Goal: Task Accomplishment & Management: Manage account settings

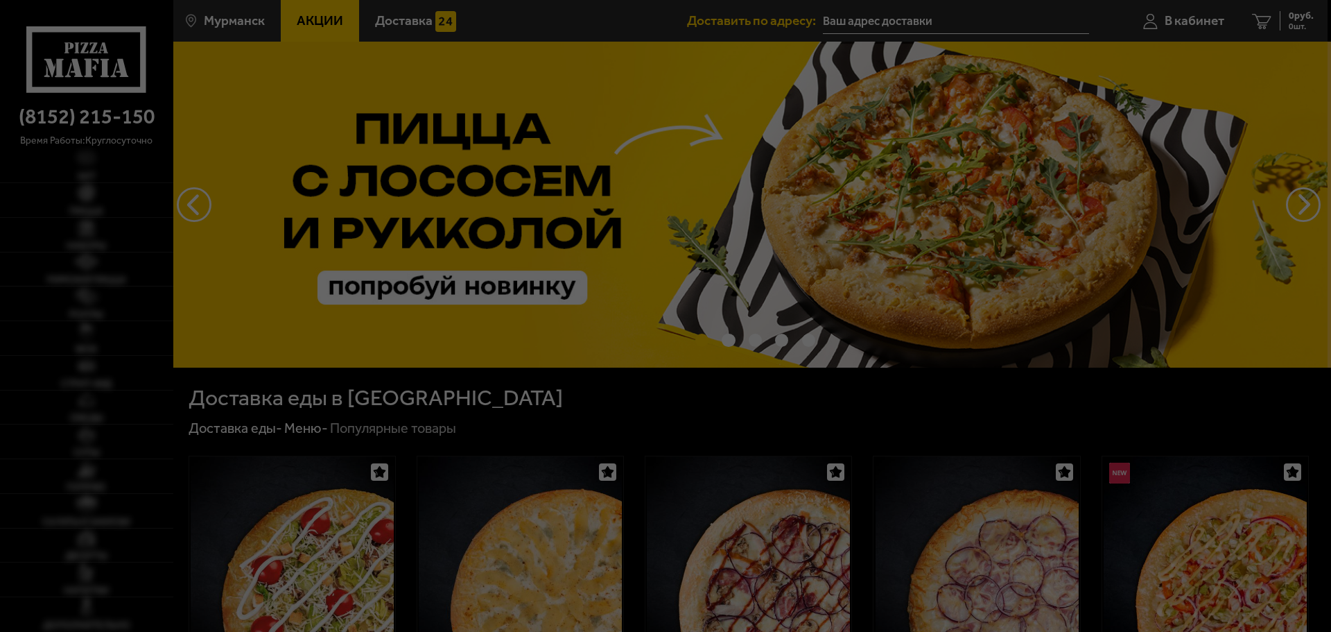
click at [1176, 33] on div at bounding box center [665, 316] width 1331 height 632
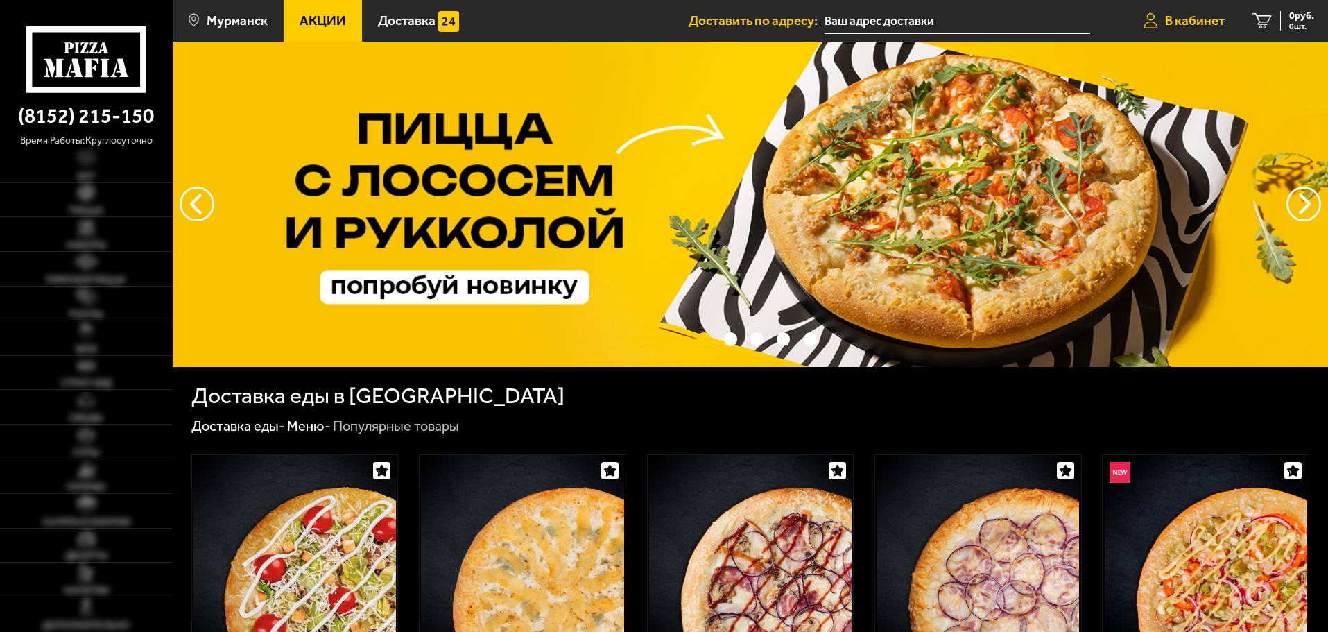
click at [1178, 31] on link "В кабинет" at bounding box center [1183, 21] width 109 height 42
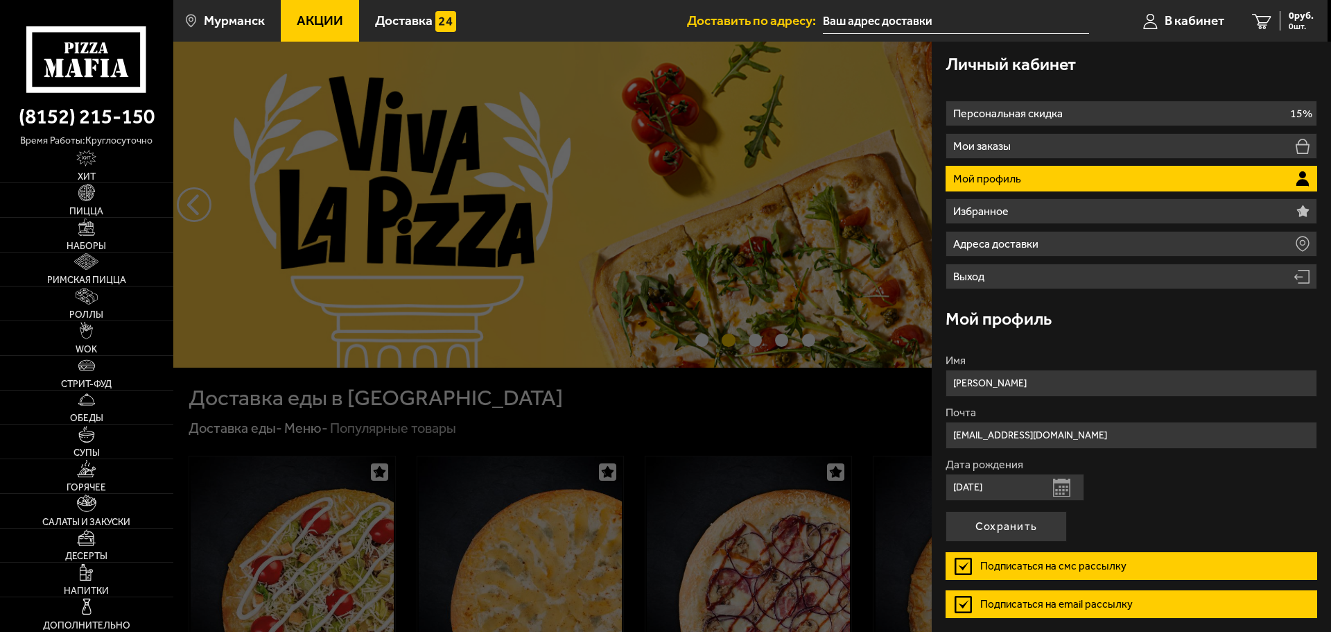
click at [1208, 173] on li "Мой профиль" at bounding box center [1132, 179] width 372 height 26
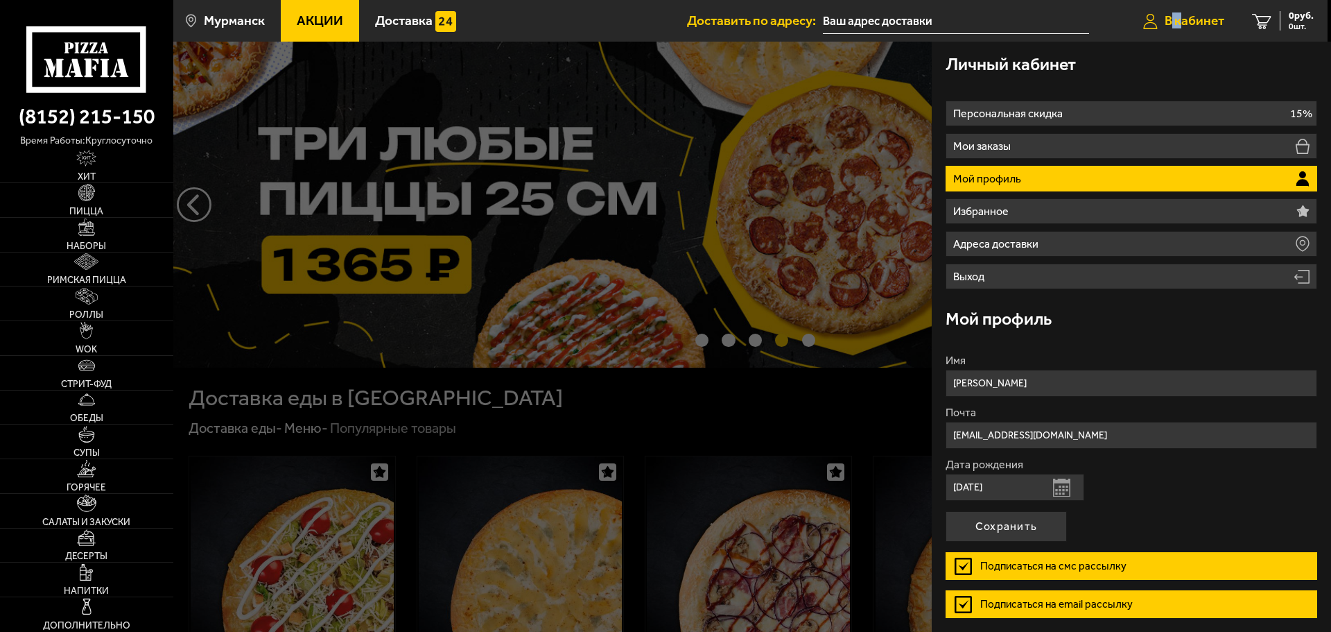
drag, startPoint x: 1184, startPoint y: 17, endPoint x: 1171, endPoint y: 19, distance: 13.5
click at [1171, 19] on span "В кабинет" at bounding box center [1195, 20] width 60 height 13
drag, startPoint x: 1172, startPoint y: 24, endPoint x: 1206, endPoint y: 26, distance: 33.3
click at [1206, 26] on span "В кабинет" at bounding box center [1195, 20] width 60 height 13
click at [1205, 23] on span "В кабинет" at bounding box center [1195, 20] width 60 height 13
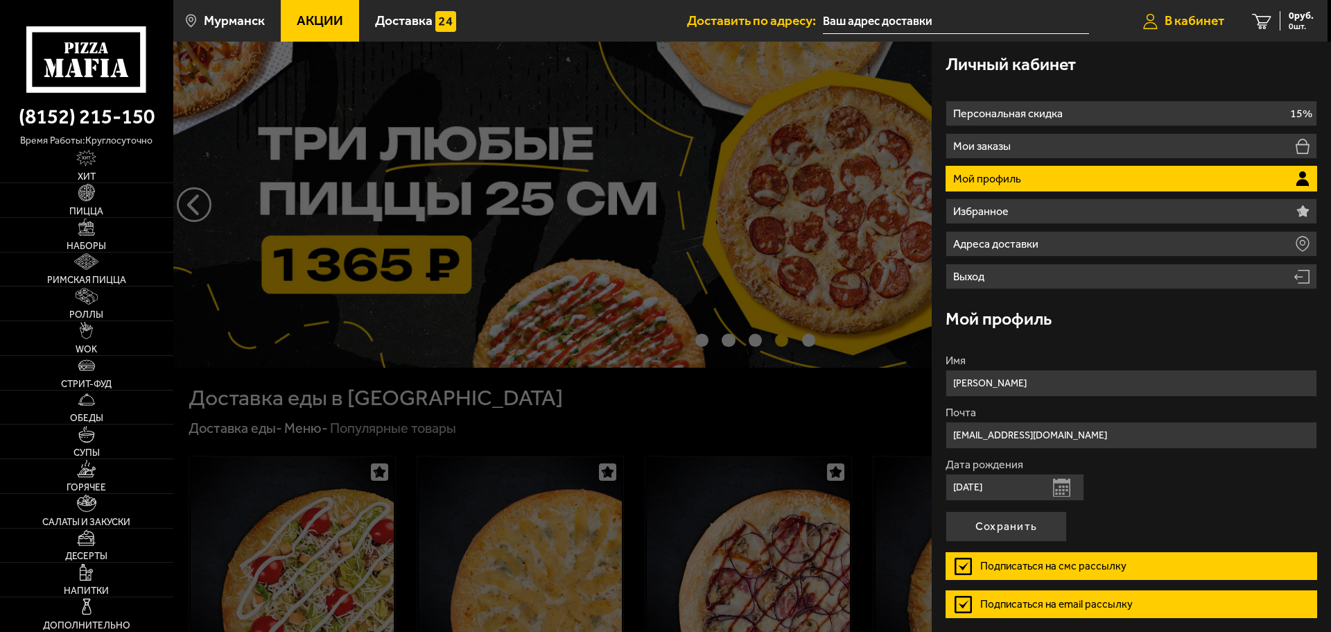
click at [1204, 20] on span "В кабинет" at bounding box center [1195, 20] width 60 height 13
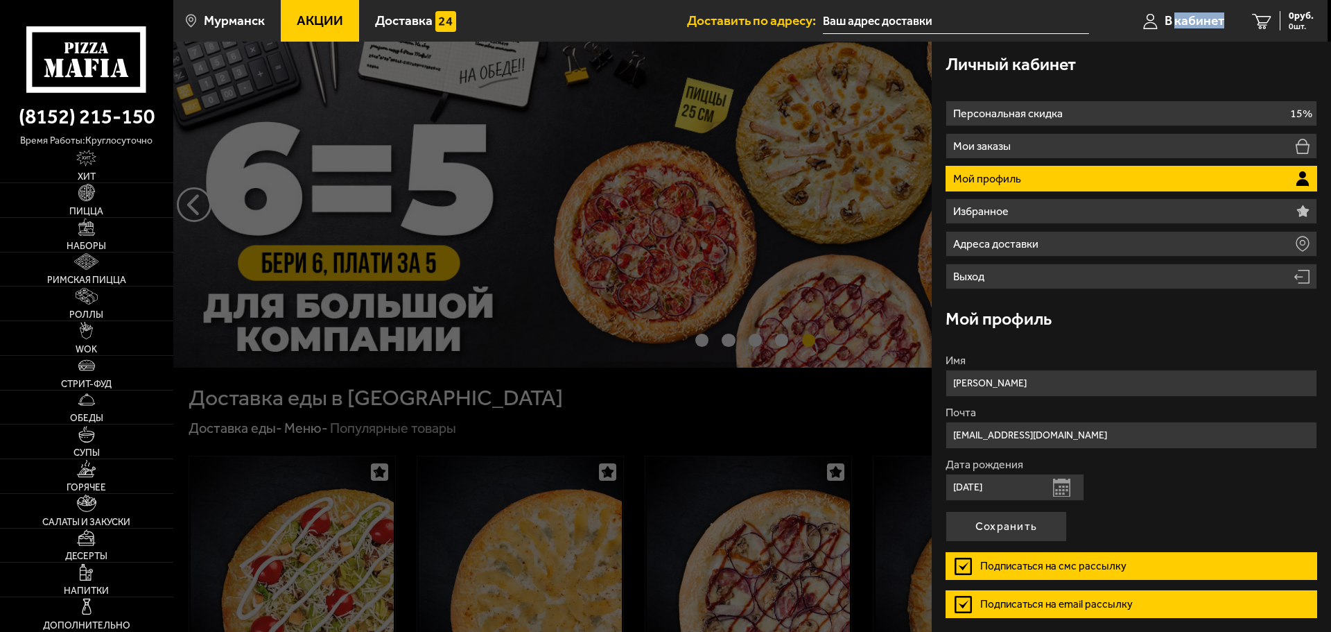
scroll to position [52, 0]
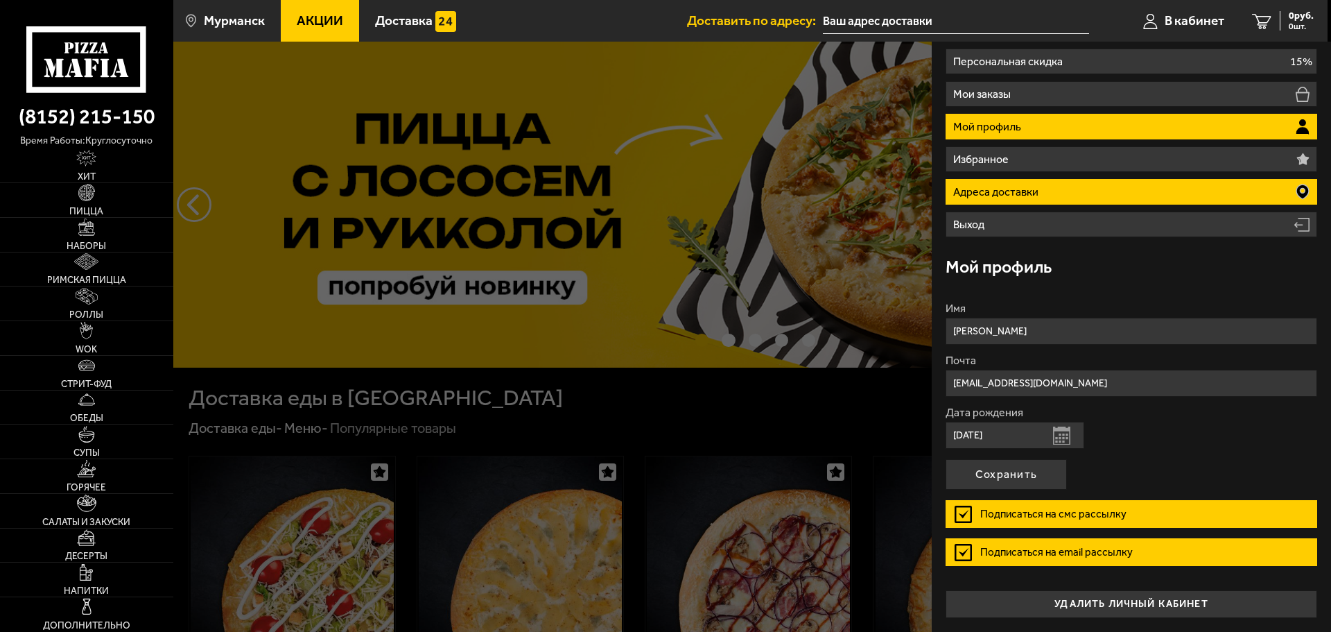
click at [1007, 198] on li "Адреса доставки" at bounding box center [1132, 192] width 372 height 26
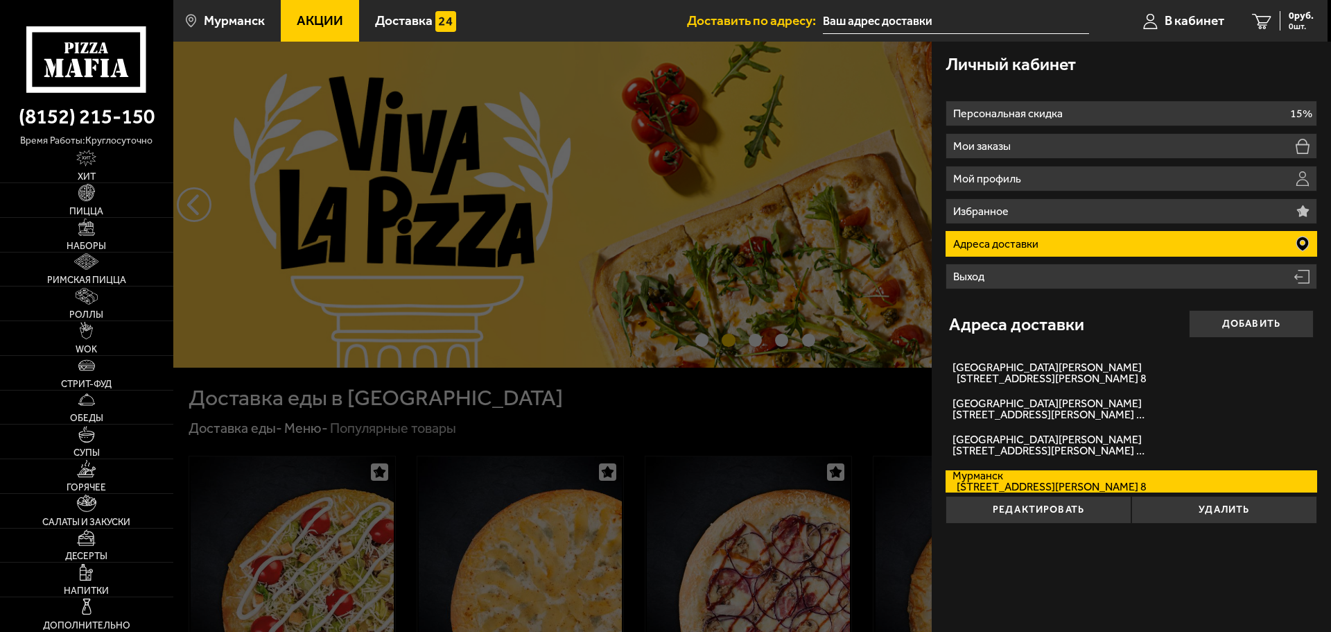
scroll to position [0, 0]
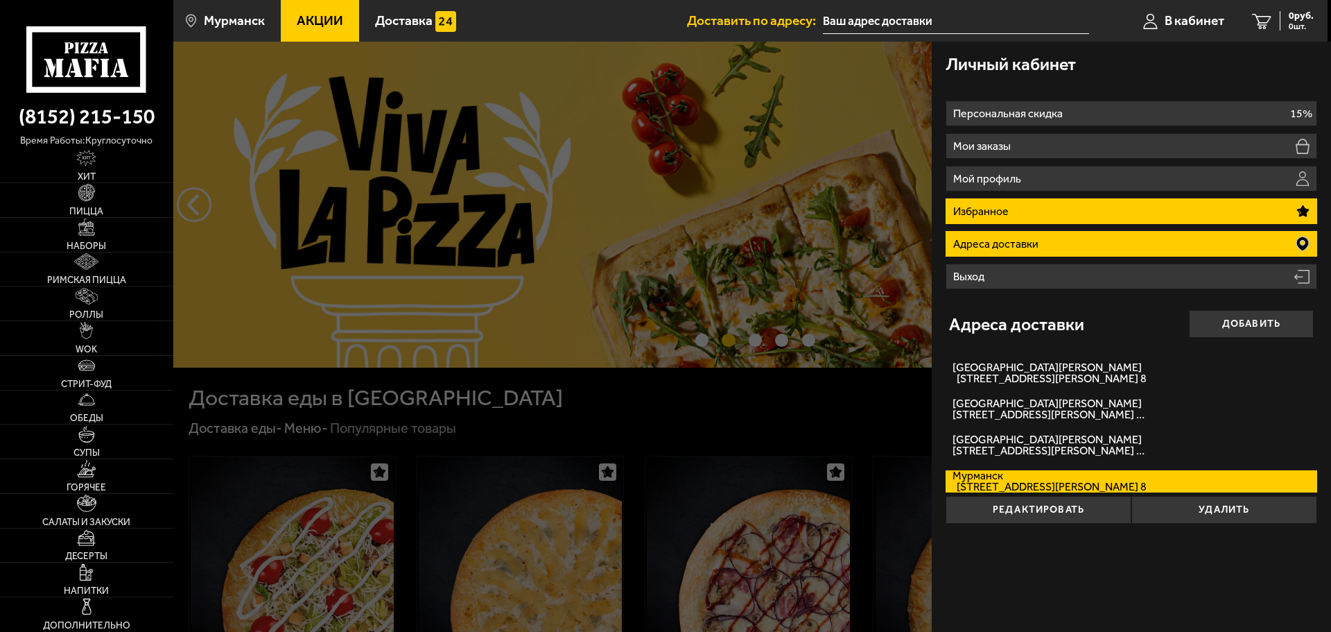
click at [1018, 202] on li "Избранное" at bounding box center [1132, 211] width 372 height 26
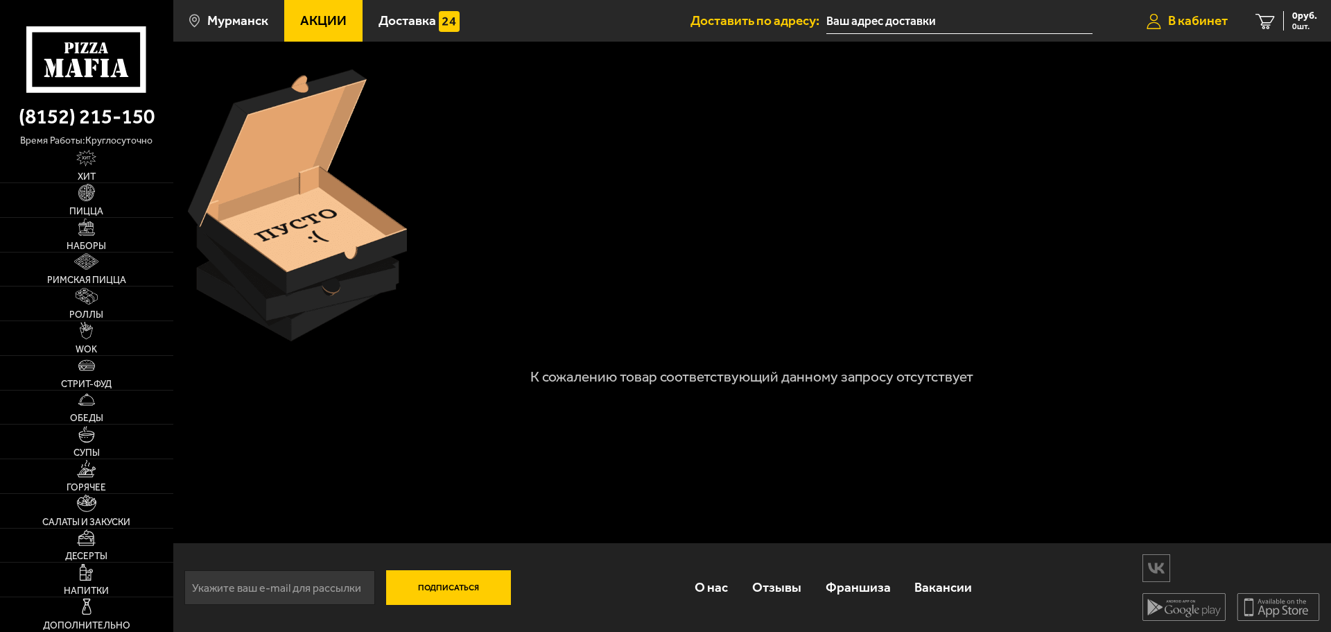
click at [1176, 24] on span "В кабинет" at bounding box center [1198, 20] width 60 height 13
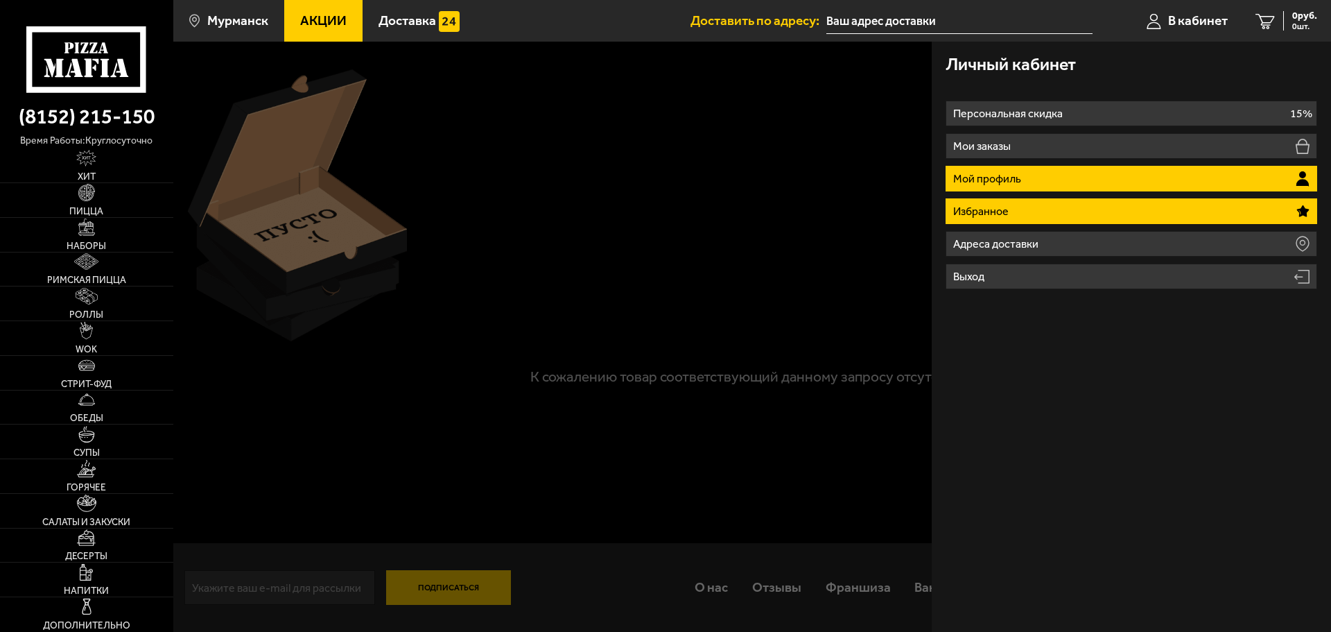
click at [986, 176] on p "Мой профиль" at bounding box center [988, 178] width 71 height 11
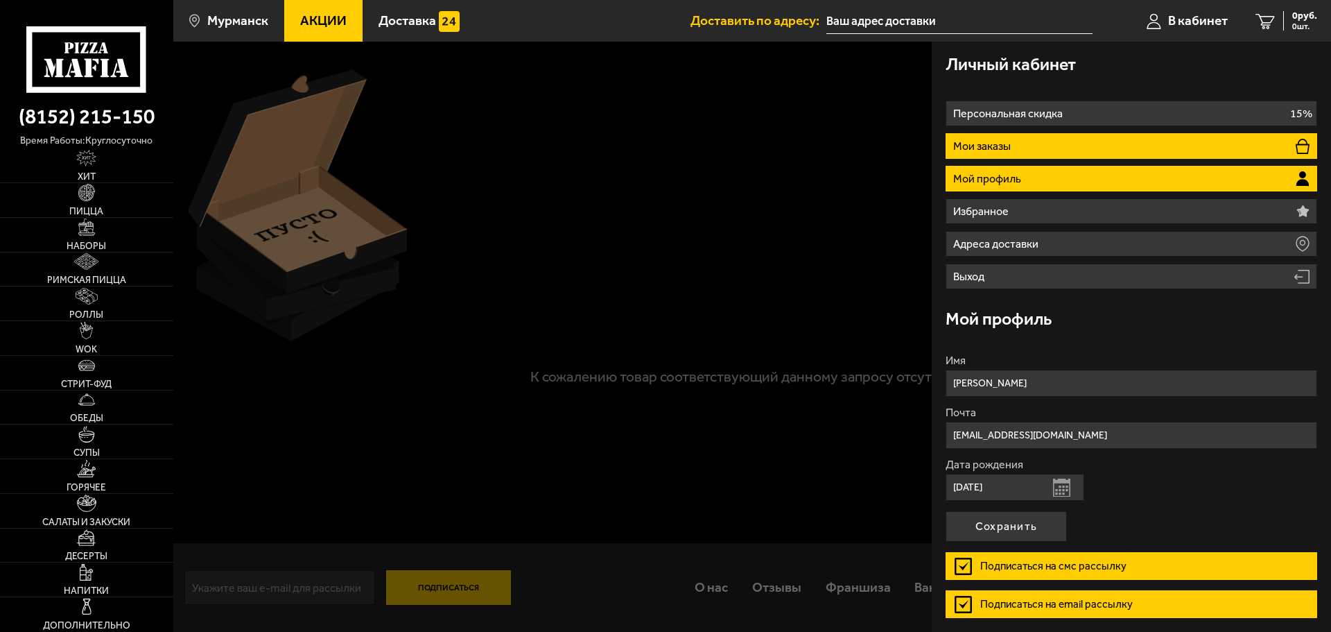
click at [1042, 143] on li "Мои заказы" at bounding box center [1132, 146] width 372 height 26
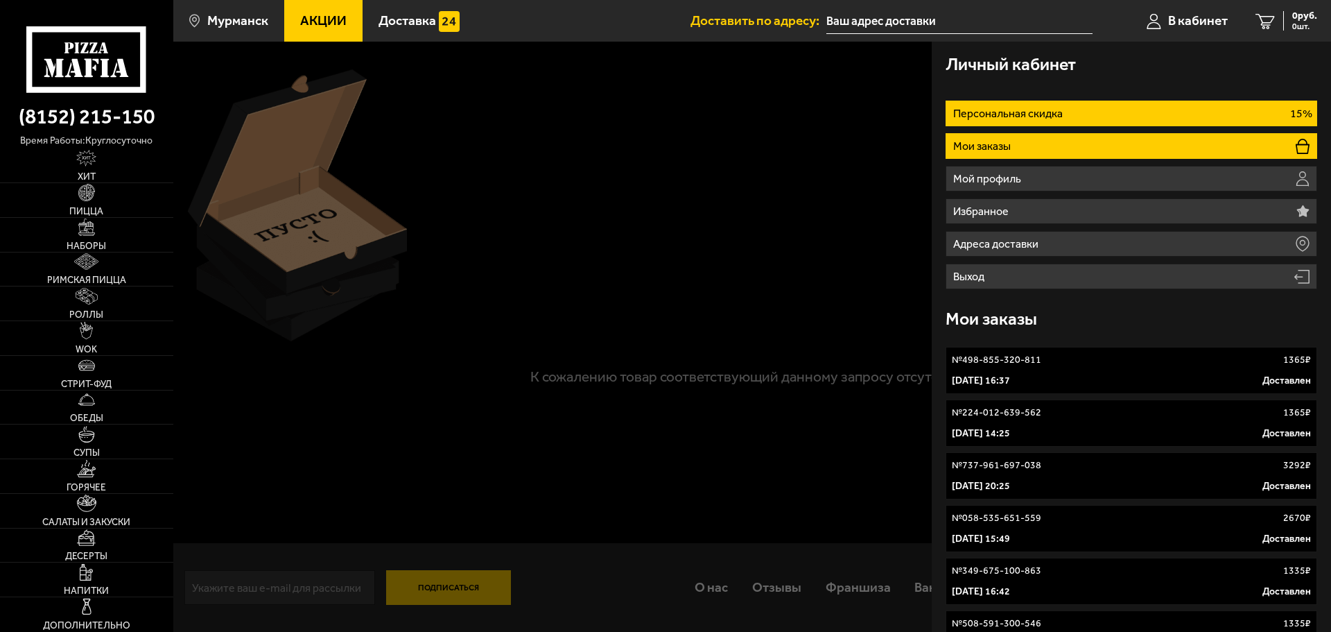
click at [1043, 119] on p "Персональная скидка" at bounding box center [1009, 113] width 113 height 11
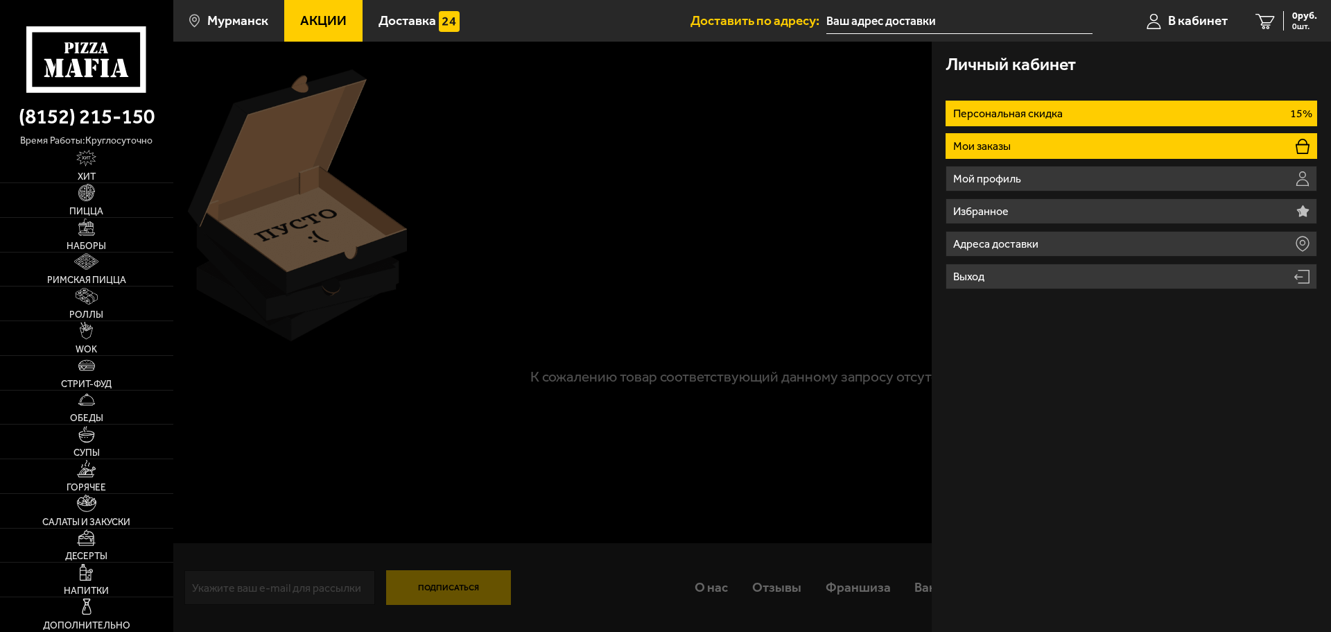
click at [1096, 135] on li "Мои заказы" at bounding box center [1132, 146] width 372 height 26
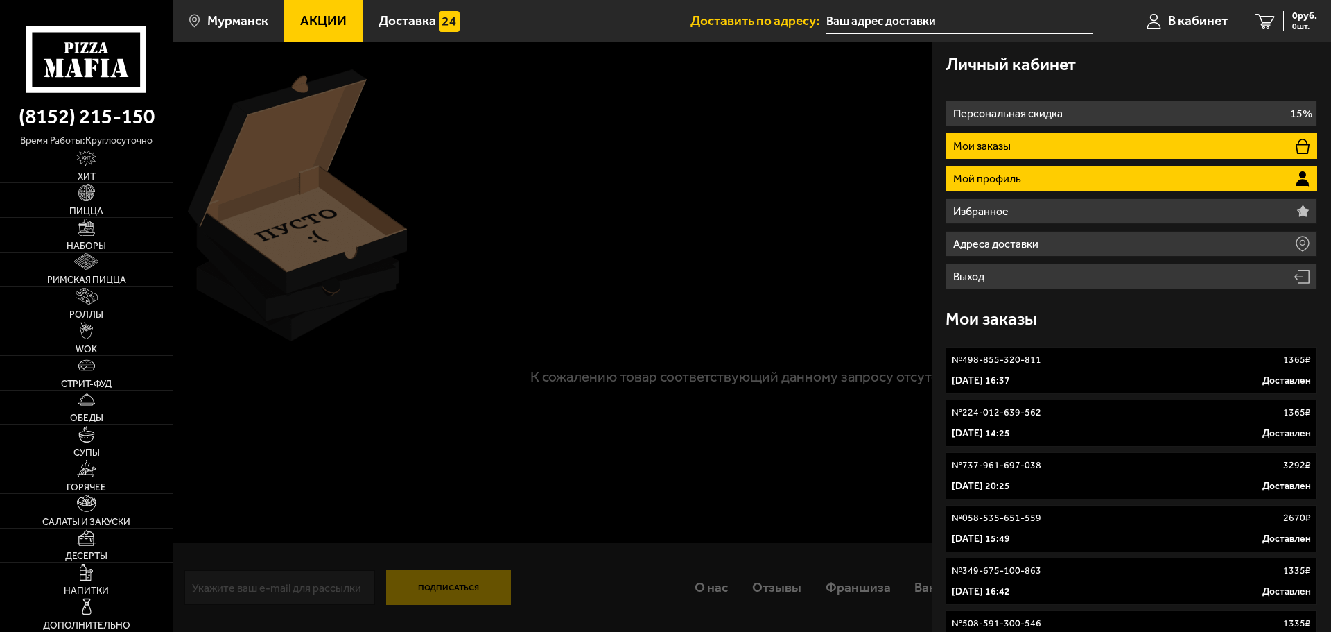
click at [1027, 179] on li "Мой профиль" at bounding box center [1132, 179] width 372 height 26
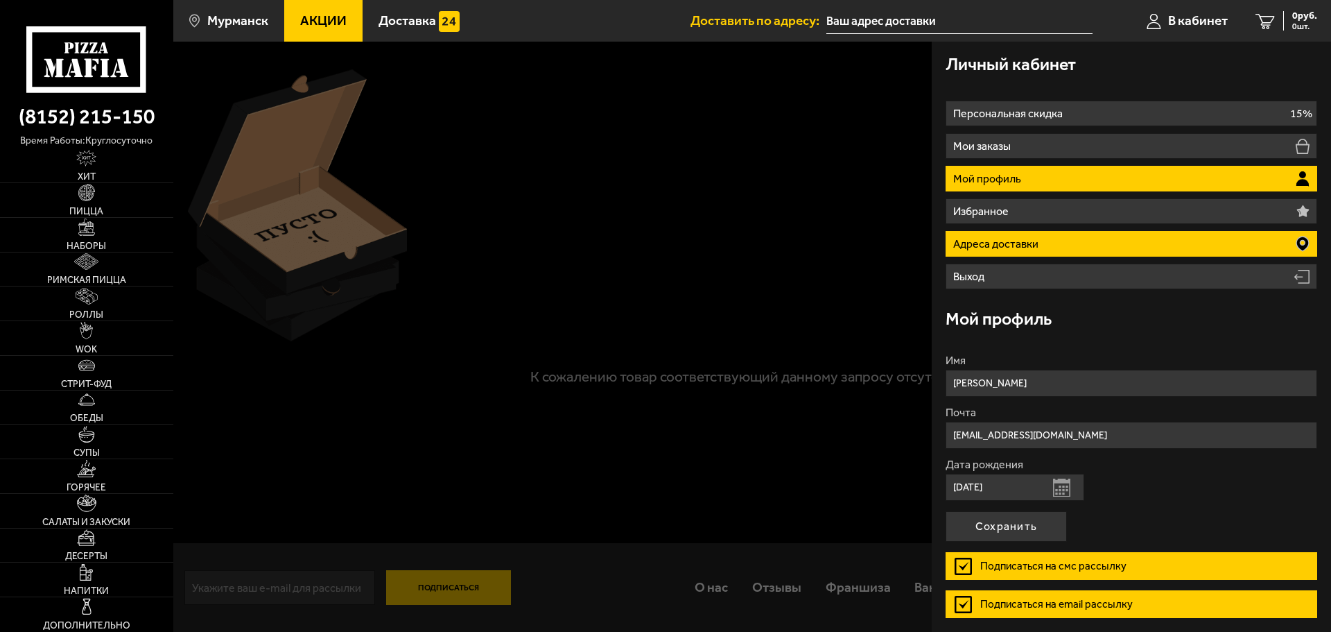
click at [1054, 234] on li "Адреса доставки" at bounding box center [1132, 244] width 372 height 26
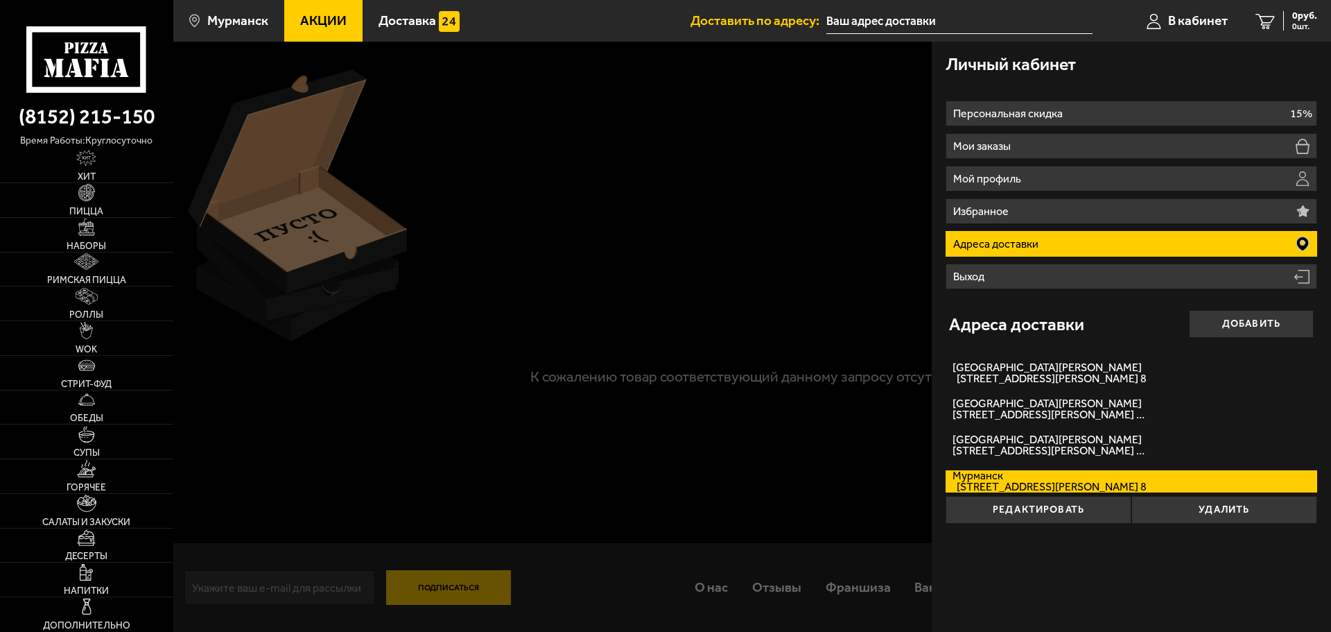
drag, startPoint x: 1054, startPoint y: 377, endPoint x: 1045, endPoint y: 471, distance: 94.7
click at [1045, 471] on form "[GEOGRAPHIC_DATA][PERSON_NAME][STREET_ADDRESS][PERSON_NAME] [GEOGRAPHIC_DATA][P…" at bounding box center [1132, 438] width 372 height 172
click at [1036, 507] on button "Редактировать" at bounding box center [1039, 510] width 186 height 28
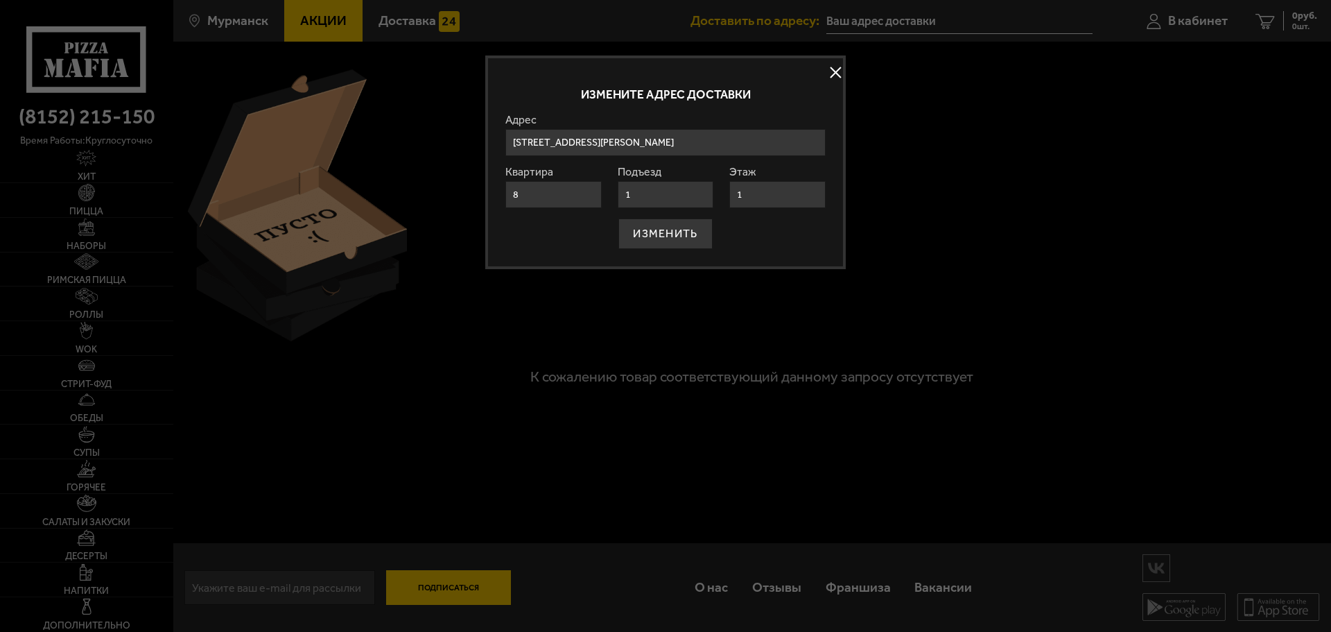
click at [840, 71] on button at bounding box center [835, 72] width 21 height 21
